Goal: Unclear

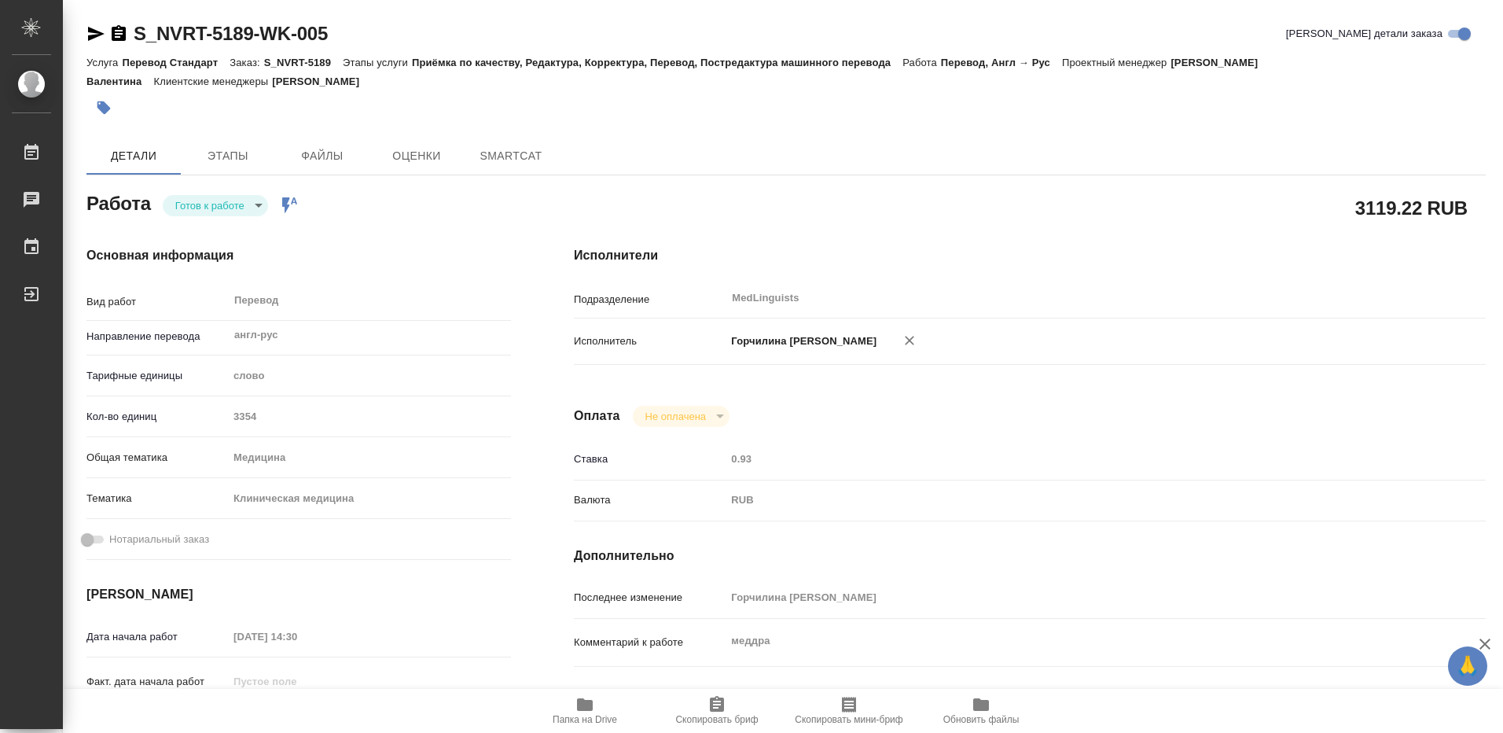
type textarea "x"
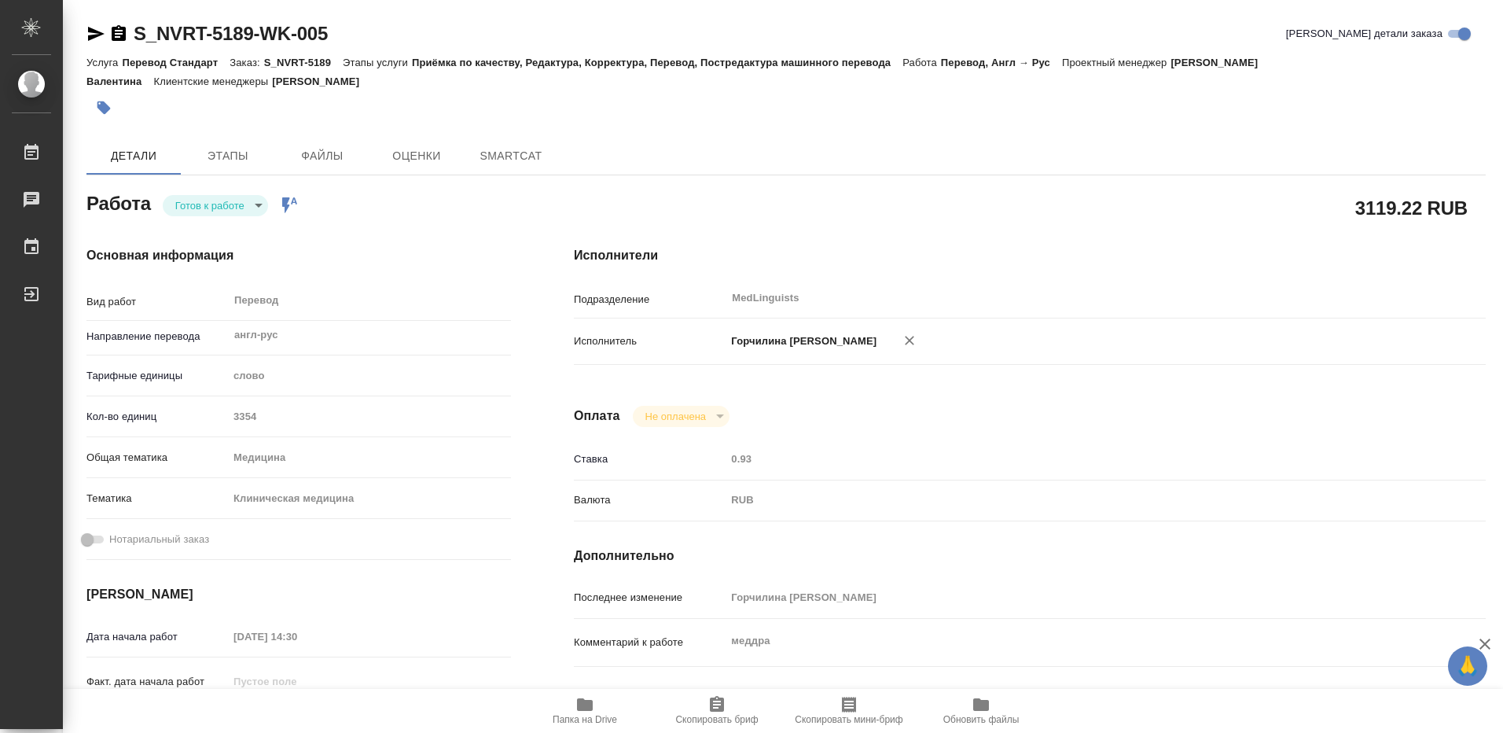
type textarea "x"
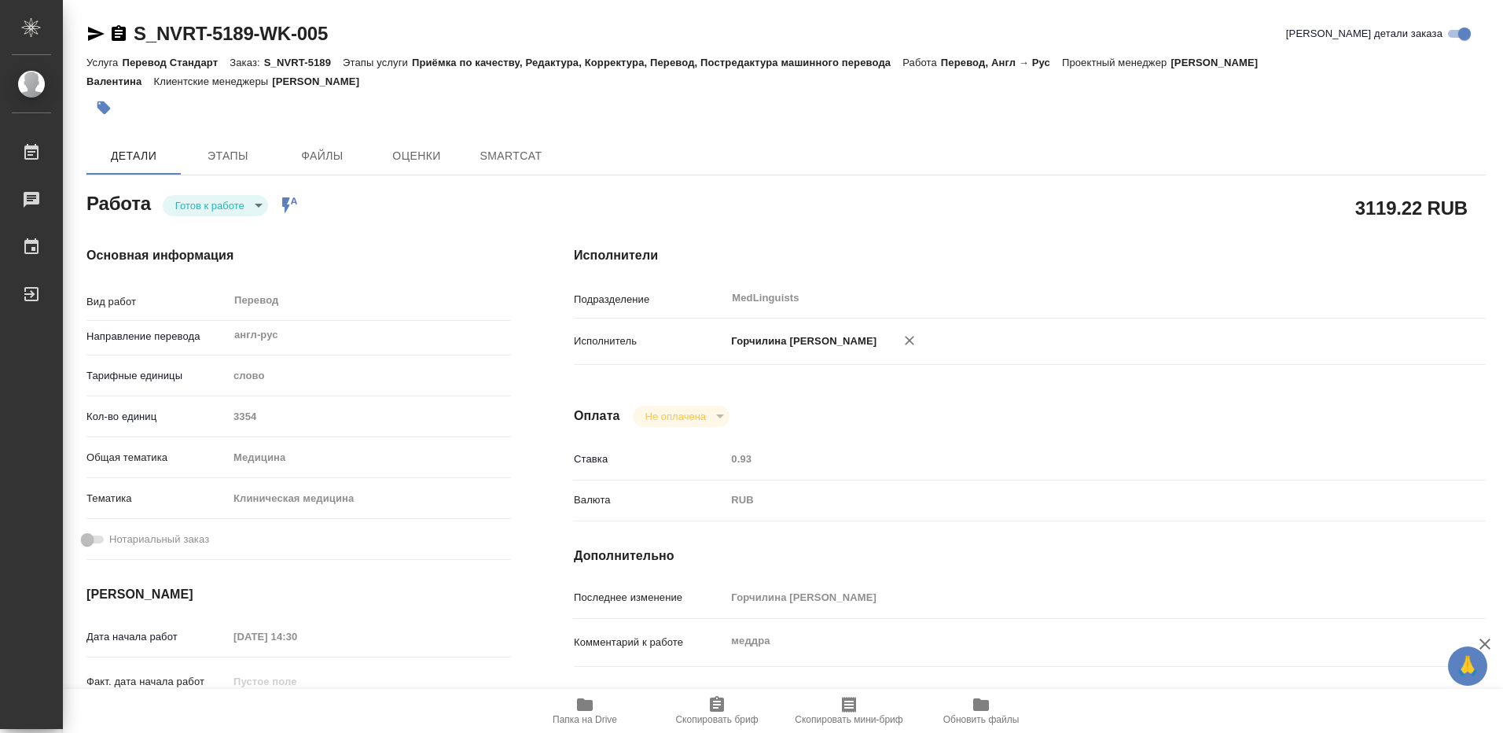
type textarea "x"
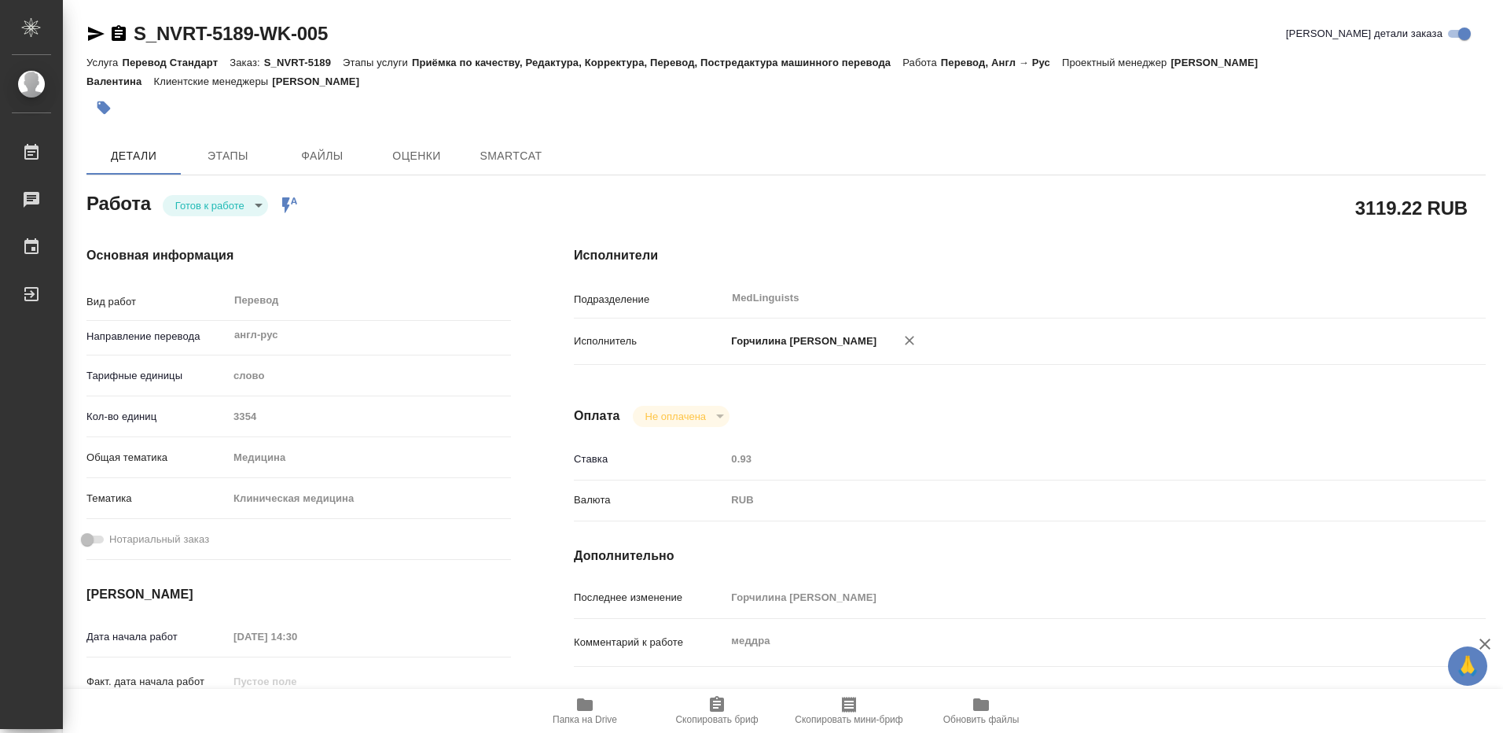
type textarea "x"
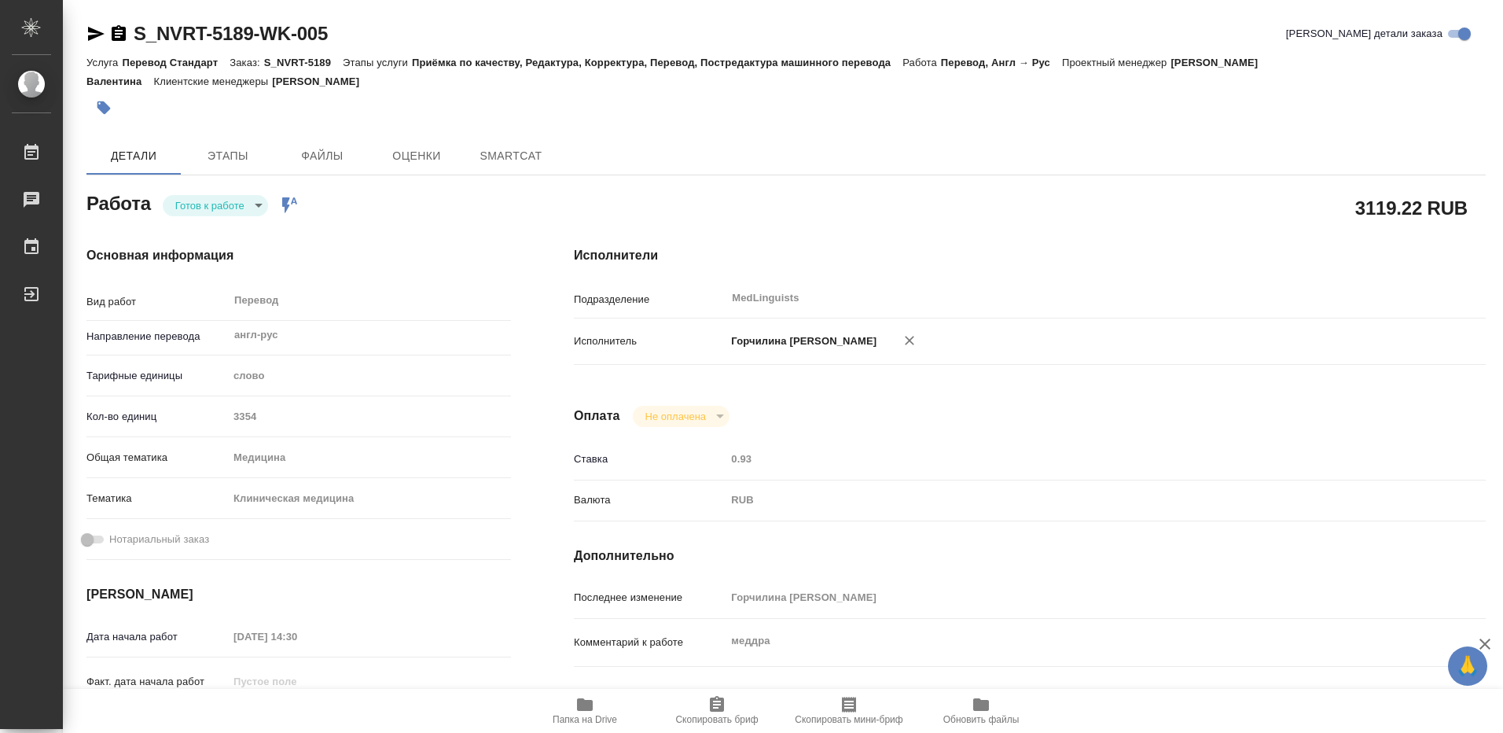
type textarea "x"
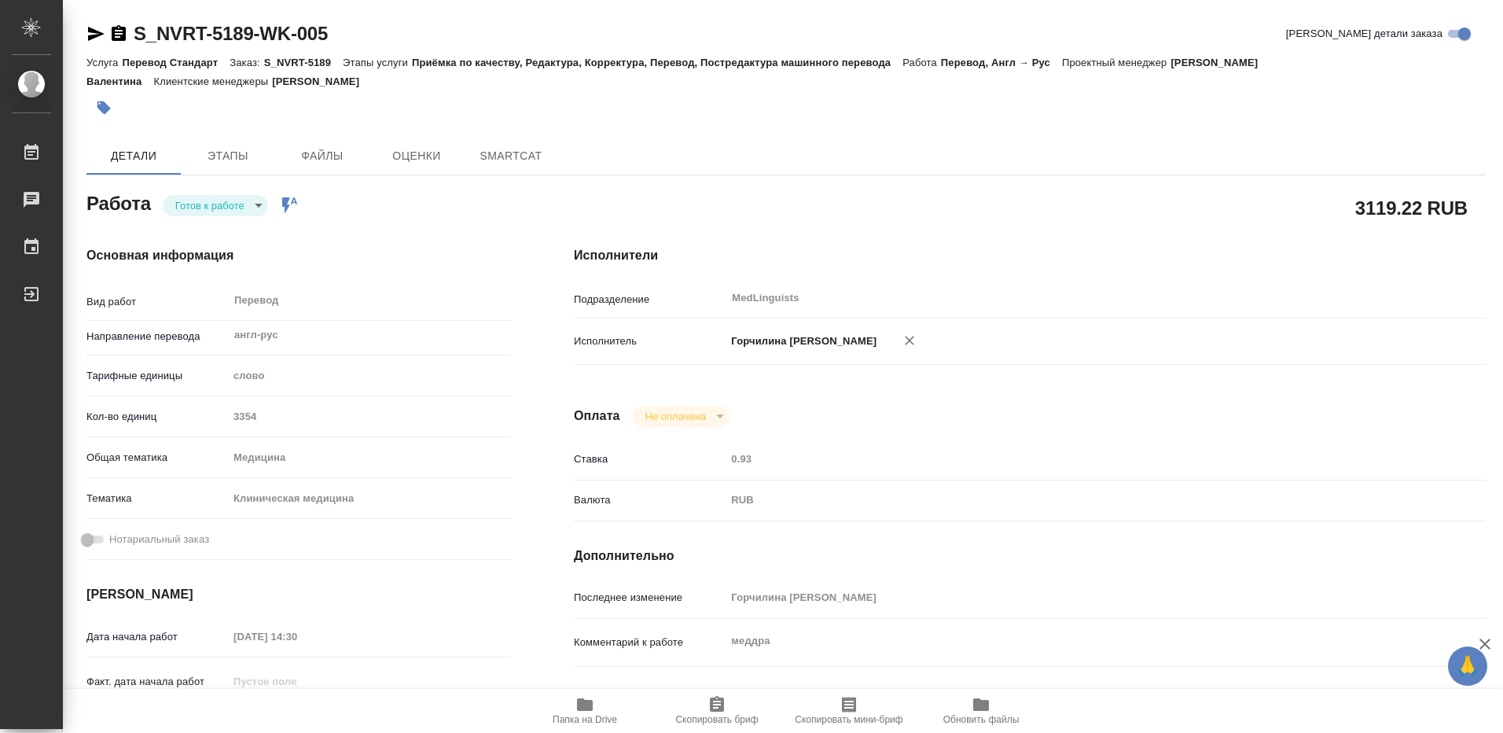
type textarea "x"
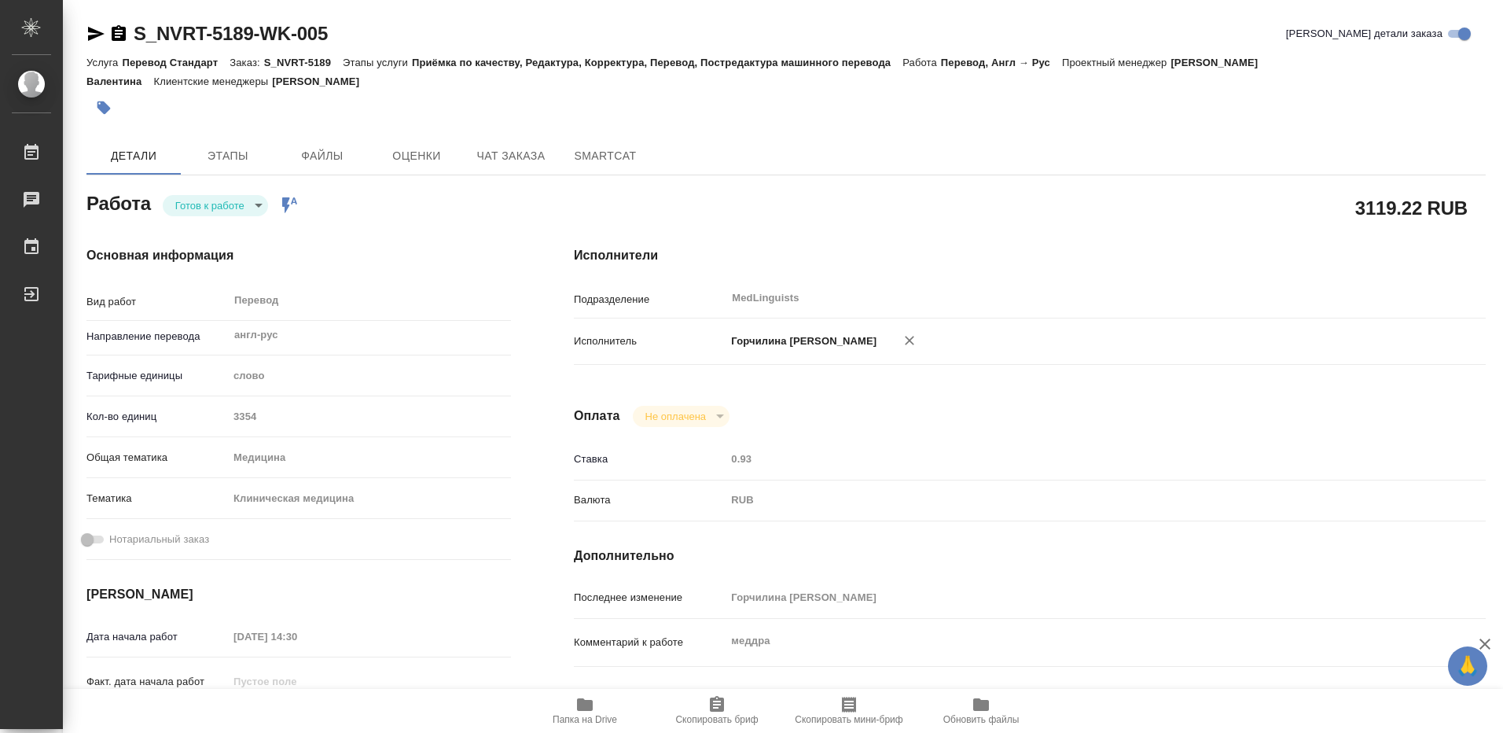
type textarea "x"
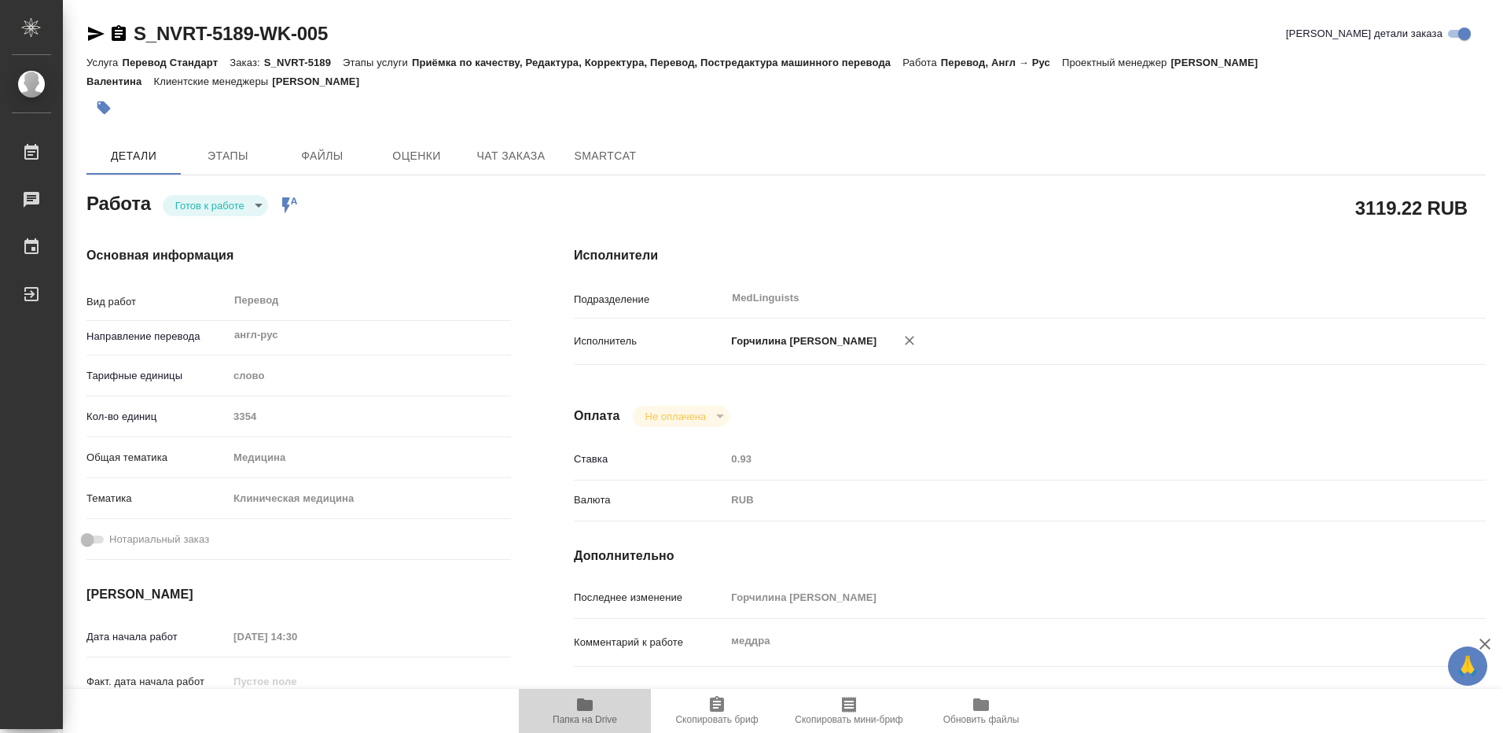
click at [582, 707] on icon "button" at bounding box center [585, 704] width 16 height 13
type textarea "x"
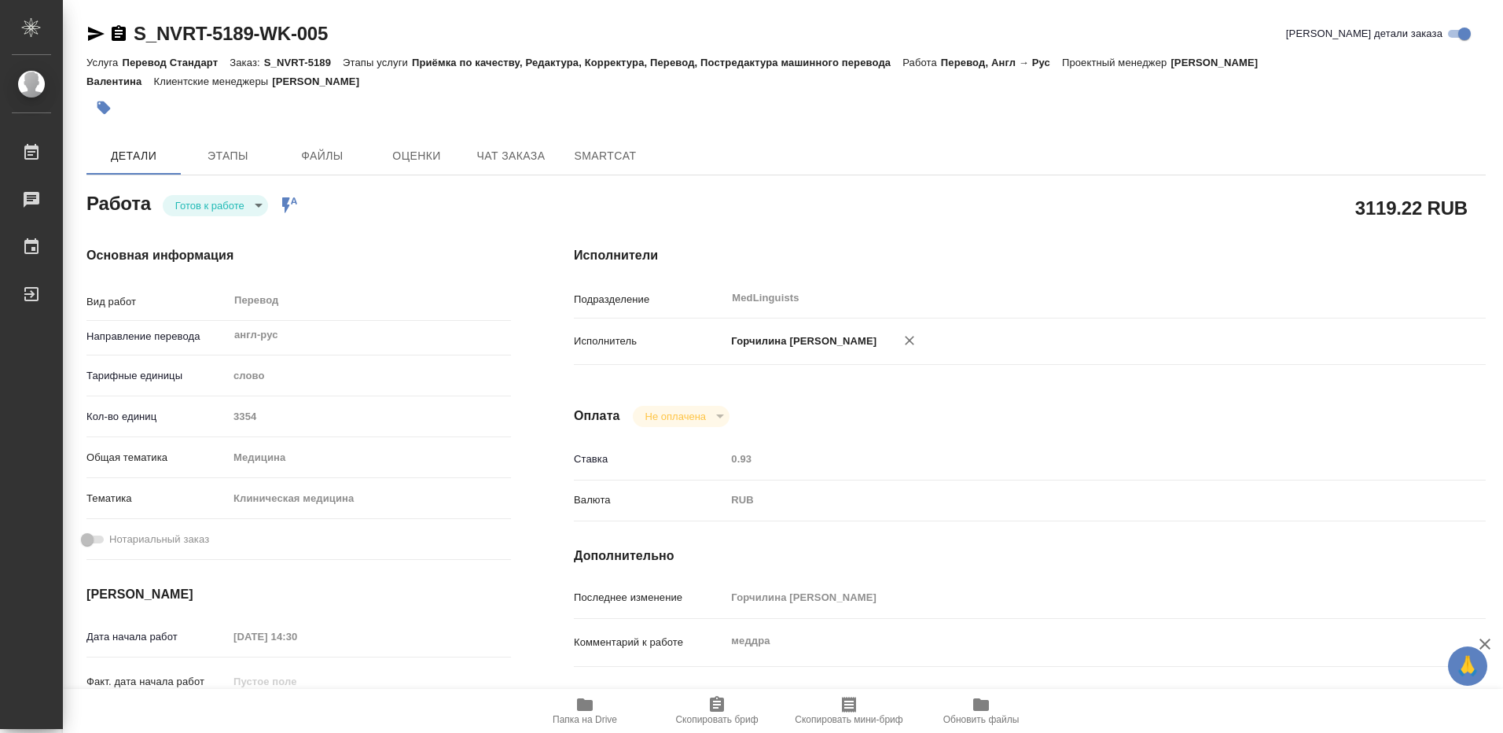
type textarea "x"
